Goal: Task Accomplishment & Management: Use online tool/utility

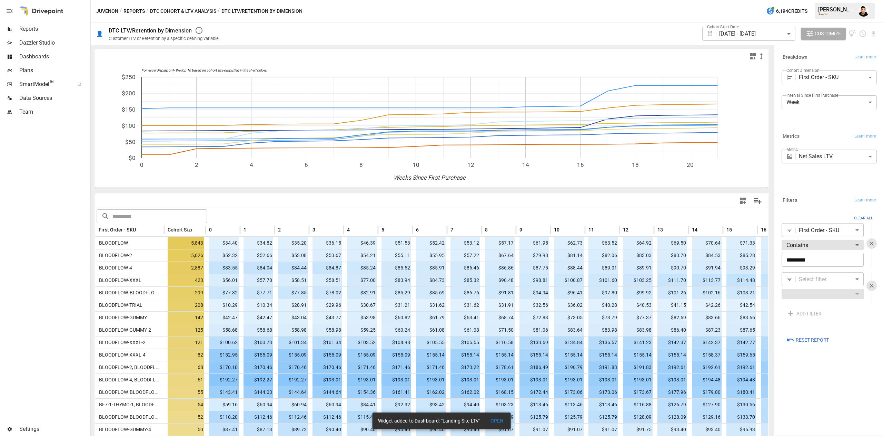
click at [876, 29] on div "Cohort Start Date [DATE] - [DATE] ****** ​ Customize" at bounding box center [790, 33] width 175 height 22
click at [876, 30] on icon "Download report" at bounding box center [874, 34] width 8 height 8
click at [839, 61] on li "Download as CSV" at bounding box center [850, 61] width 55 height 14
click at [808, 0] on body "Reports Dazzler Studio Dashboards Plans SmartModel ™ Data Sources Team Settings…" at bounding box center [441, 0] width 883 height 0
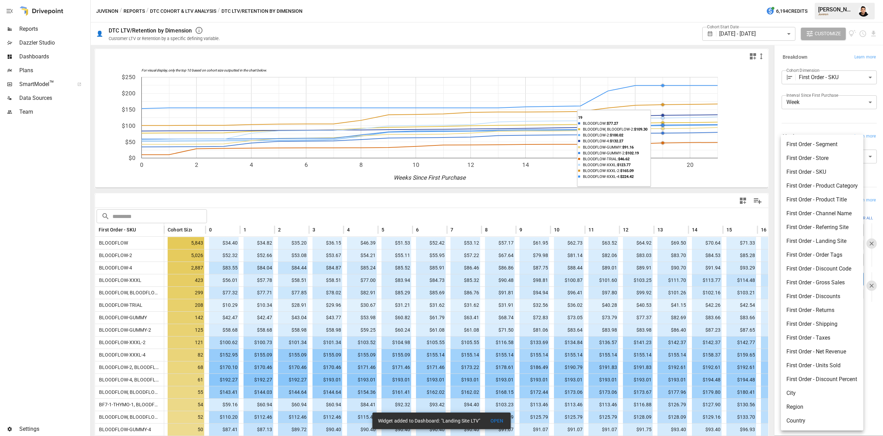
click at [838, 233] on li "First Order - Referring Site" at bounding box center [822, 227] width 82 height 14
type input "**********"
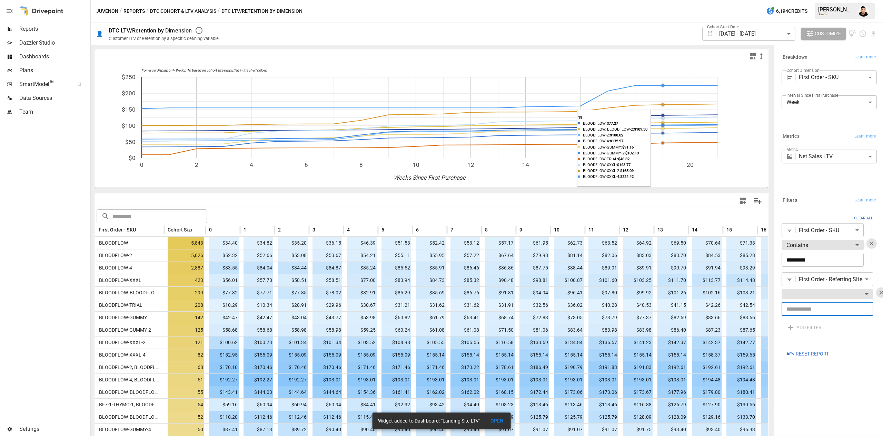
click at [826, 314] on input "text" at bounding box center [828, 309] width 92 height 14
click at [849, 0] on body "Reports Dazzler Studio Dashboards Plans SmartModel ™ Data Sources Team Settings…" at bounding box center [441, 0] width 883 height 0
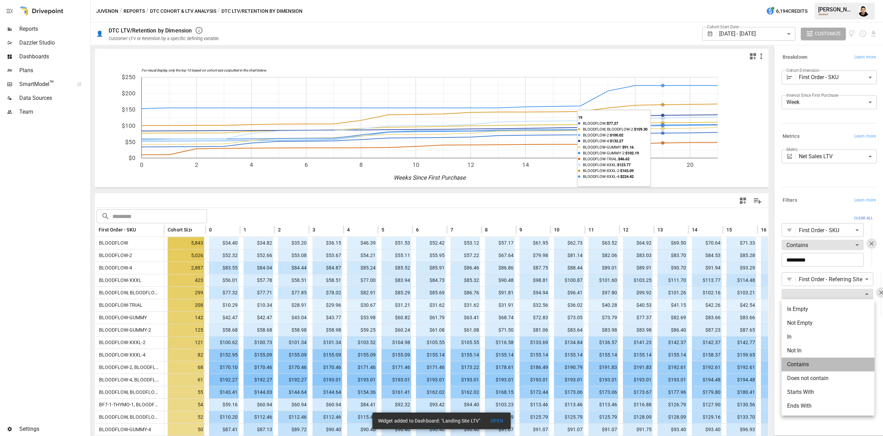
click at [807, 361] on li "Contains" at bounding box center [828, 364] width 93 height 14
type input "********"
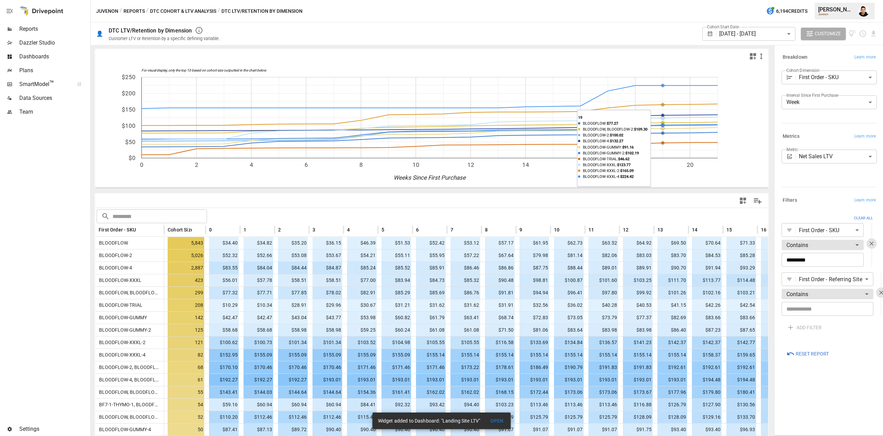
click at [817, 307] on input "text" at bounding box center [828, 309] width 92 height 14
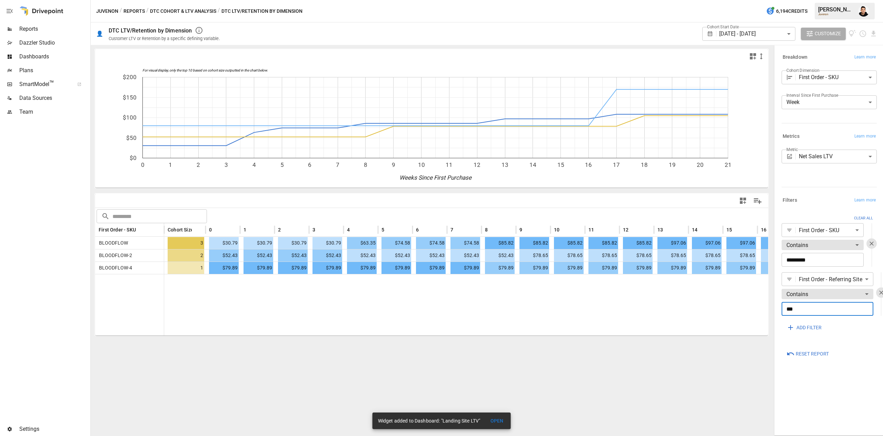
type input "***"
click at [676, 306] on div at bounding box center [564, 304] width 801 height 61
click at [883, 288] on button "button" at bounding box center [882, 292] width 10 height 10
click at [881, 295] on icon "button" at bounding box center [881, 292] width 7 height 7
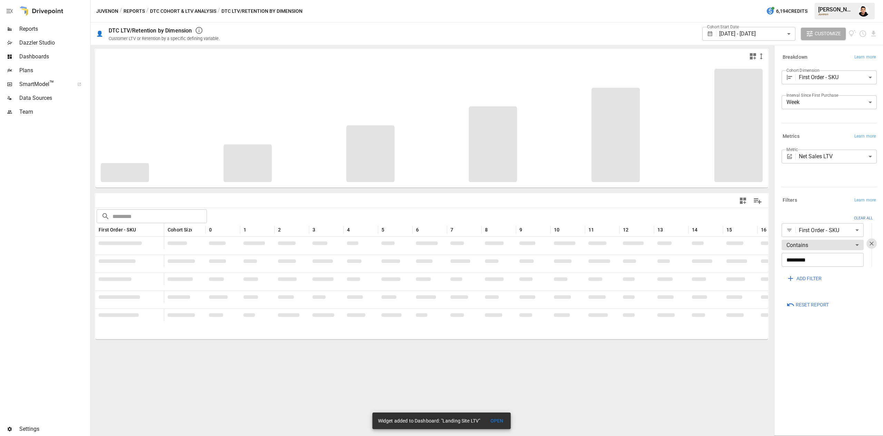
click at [842, 0] on body "Reports Dazzler Studio Dashboards Plans SmartModel ™ Data Sources Team Settings…" at bounding box center [441, 0] width 883 height 0
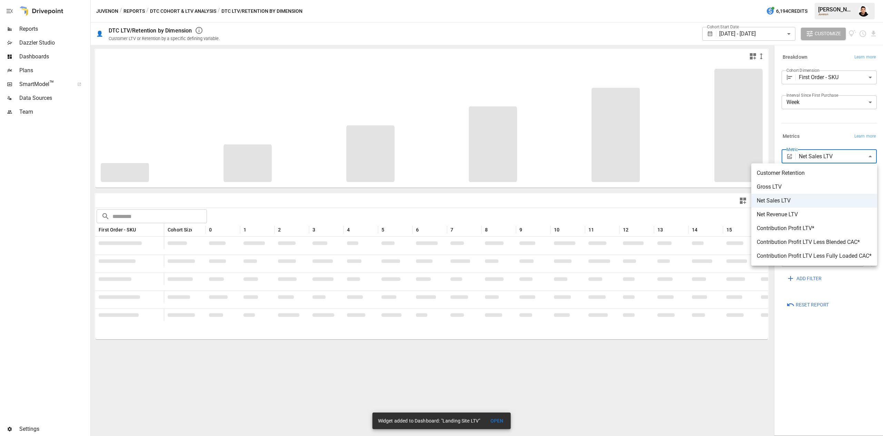
click at [806, 170] on span "Customer Retention" at bounding box center [814, 173] width 115 height 8
type input "**********"
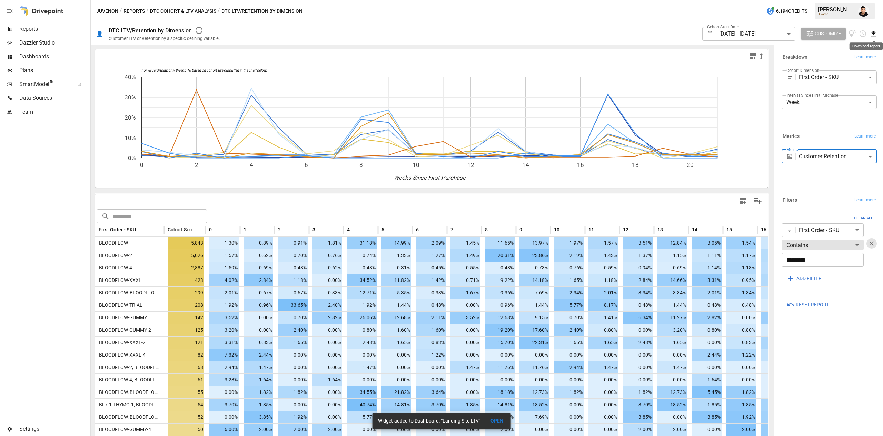
click at [872, 34] on icon "Download report" at bounding box center [874, 34] width 8 height 8
click at [858, 67] on li "Download as CSV" at bounding box center [850, 61] width 55 height 14
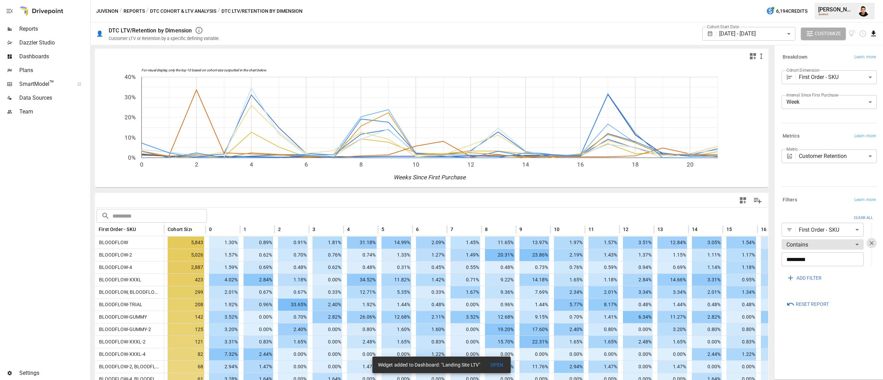
click at [877, 31] on icon "Download report" at bounding box center [874, 34] width 8 height 8
click at [848, 60] on li "Download as CSV" at bounding box center [850, 61] width 55 height 14
click at [808, 0] on body "Reports Dazzler Studio Dashboards Plans SmartModel ™ Data Sources Team Settings…" at bounding box center [441, 0] width 883 height 0
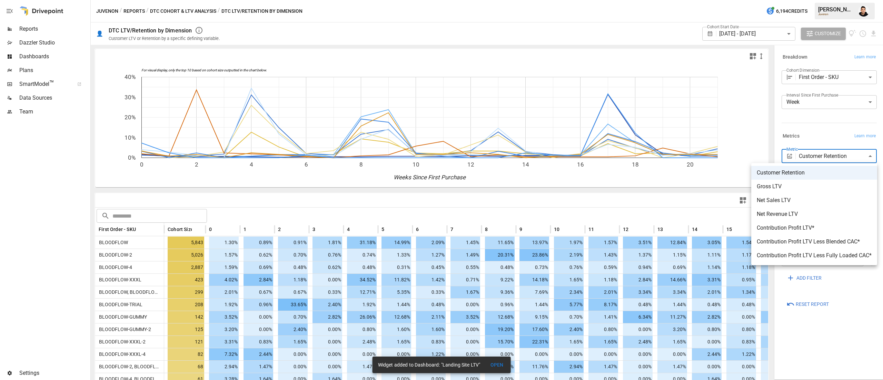
click at [801, 205] on li "Net Sales LTV" at bounding box center [815, 201] width 126 height 14
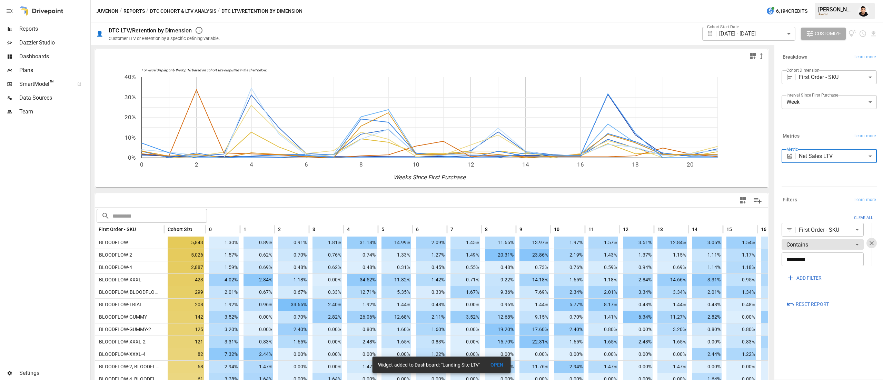
type input "**********"
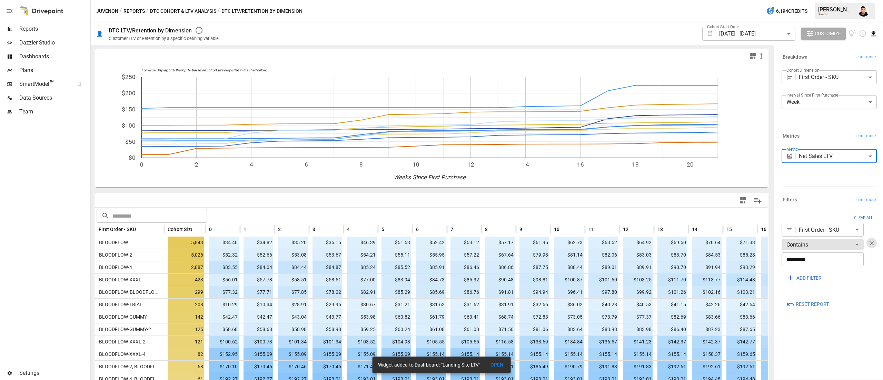
click at [876, 33] on icon "Download report" at bounding box center [874, 34] width 8 height 8
click at [847, 57] on li "Download as CSV" at bounding box center [850, 61] width 55 height 14
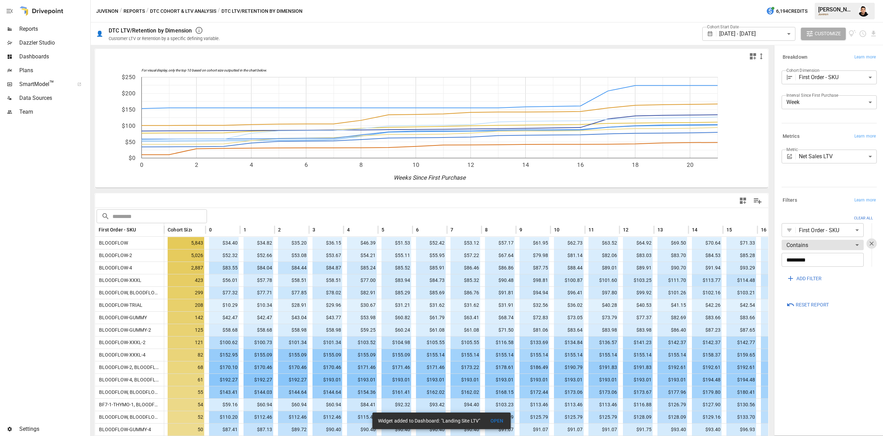
click at [831, 0] on body "Reports Dazzler Studio Dashboards Plans SmartModel ™ Data Sources Team Settings…" at bounding box center [441, 0] width 883 height 0
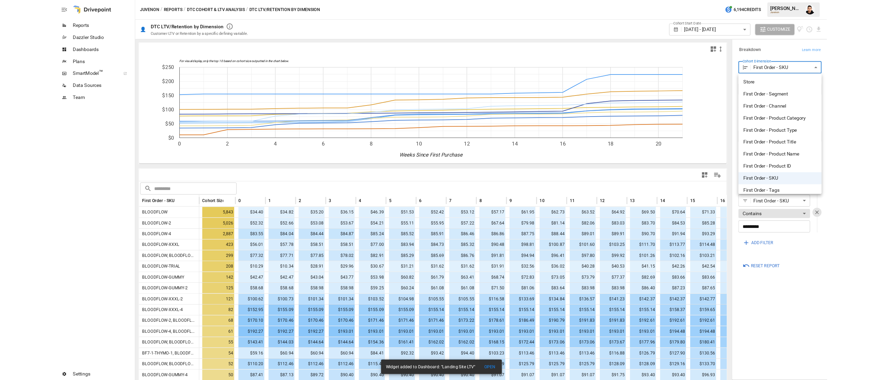
scroll to position [102, 0]
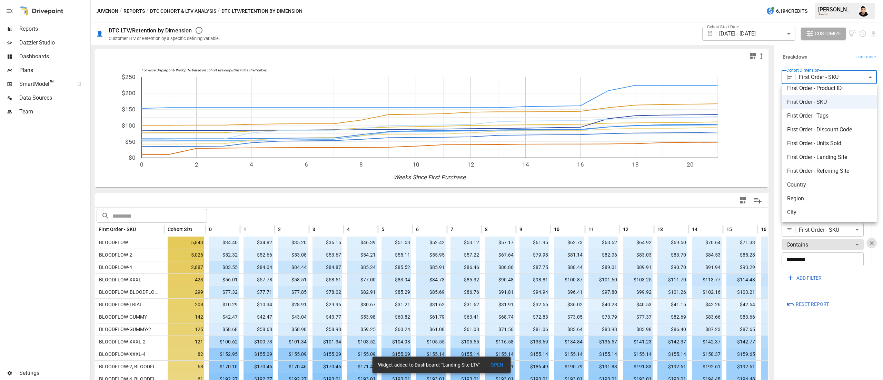
click at [858, 14] on div at bounding box center [441, 190] width 883 height 380
click at [867, 12] on div at bounding box center [441, 190] width 883 height 380
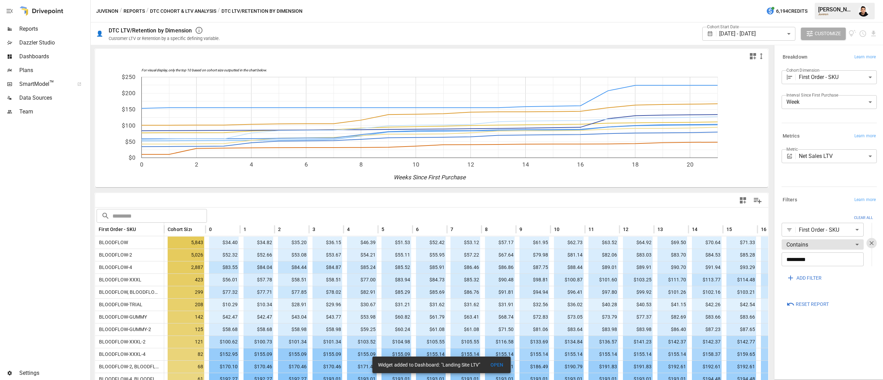
click at [863, 12] on img "Francisco Sanchez" at bounding box center [864, 11] width 11 height 11
click at [861, 14] on img "Francisco Sanchez" at bounding box center [864, 11] width 11 height 11
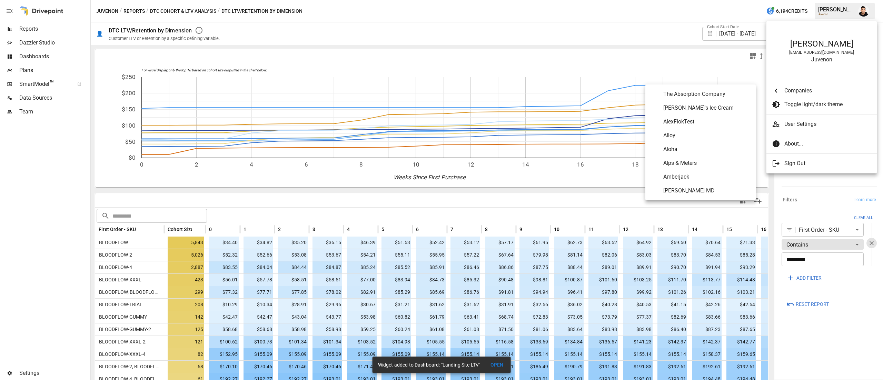
click at [807, 88] on span "Companies" at bounding box center [828, 91] width 87 height 8
drag, startPoint x: 710, startPoint y: 5, endPoint x: 391, endPoint y: 45, distance: 321.7
click at [711, 5] on div at bounding box center [441, 190] width 883 height 380
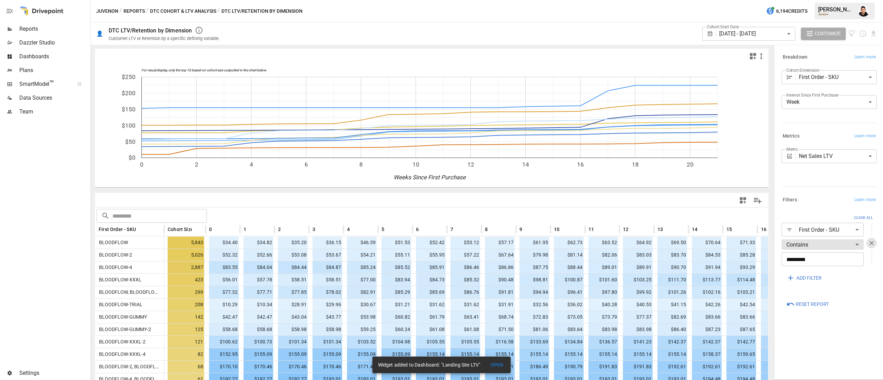
click at [863, 15] on img "Francisco Sanchez" at bounding box center [864, 11] width 11 height 11
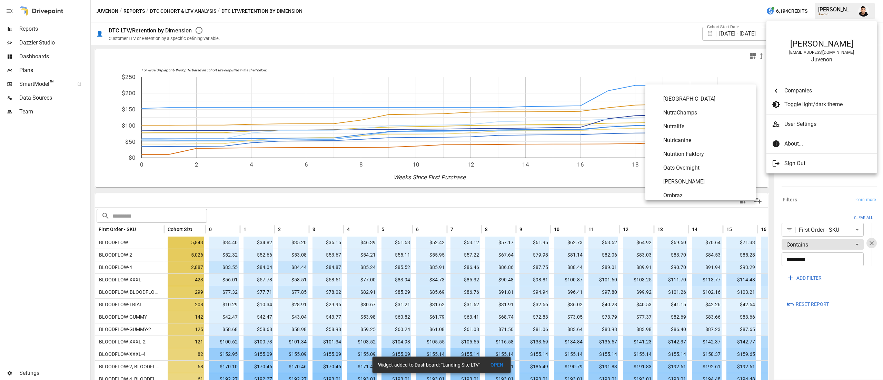
scroll to position [2795, 0]
click at [693, 137] on Overnight "Oats Overnight" at bounding box center [701, 143] width 110 height 14
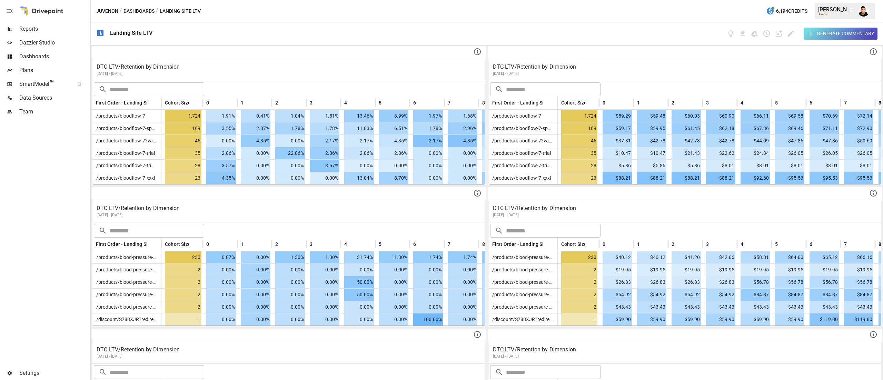
click at [493, 21] on div "Juvenon / Dashboards / Landing Site LTV 6,194 Credits Francisco S. Juvenon" at bounding box center [487, 11] width 793 height 22
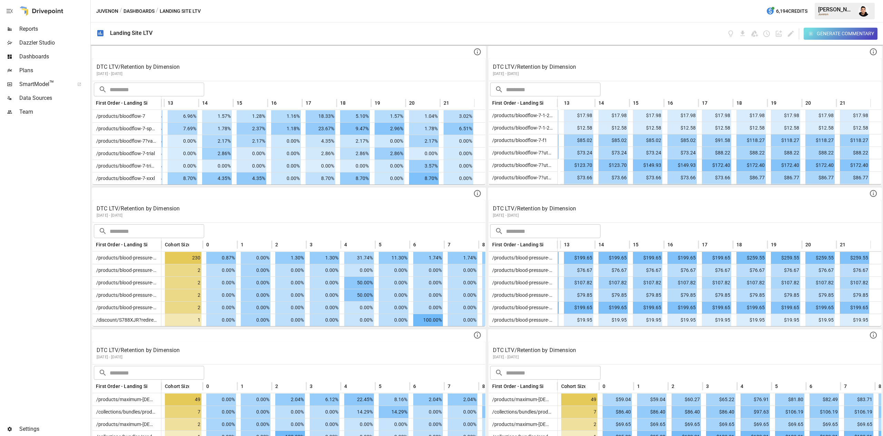
scroll to position [88, 492]
drag, startPoint x: 553, startPoint y: 100, endPoint x: 593, endPoint y: 99, distance: 39.7
click at [596, 99] on div at bounding box center [597, 102] width 3 height 13
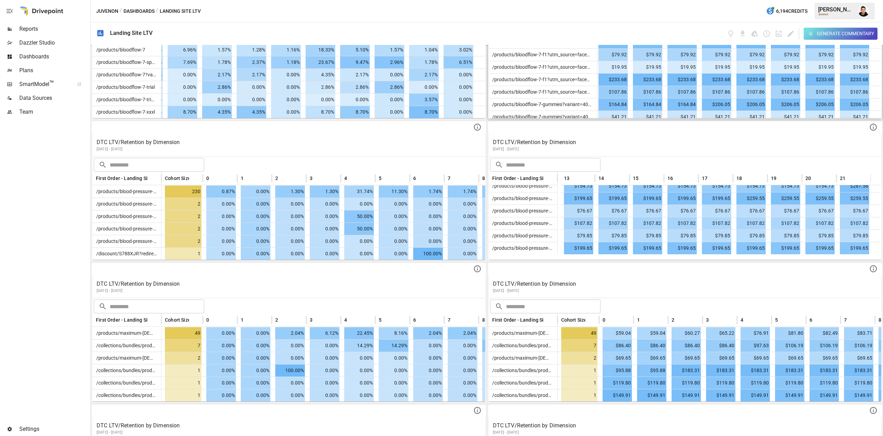
scroll to position [115, 492]
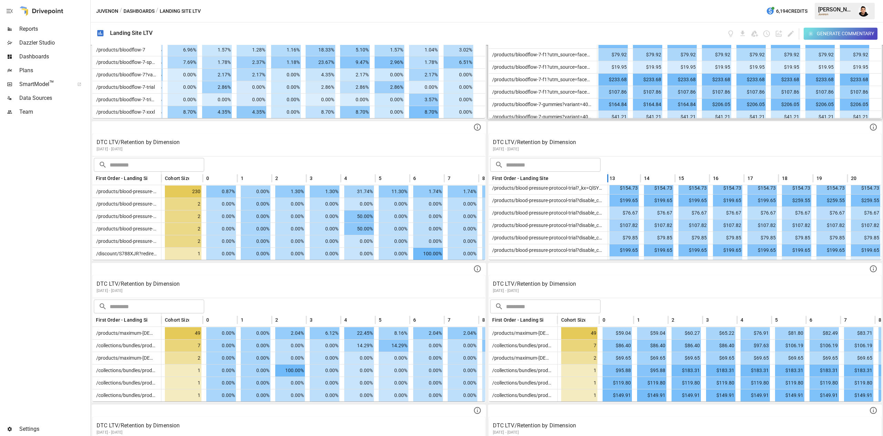
drag, startPoint x: 551, startPoint y: 172, endPoint x: 602, endPoint y: 173, distance: 50.4
click at [606, 173] on div at bounding box center [607, 178] width 3 height 13
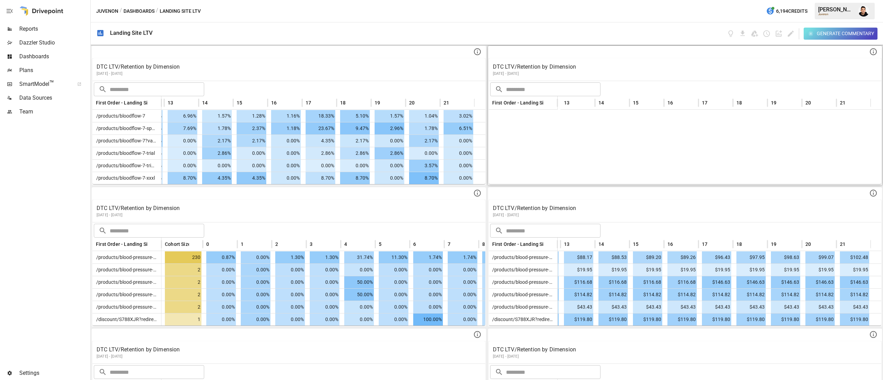
scroll to position [0, 492]
